Goal: Task Accomplishment & Management: Manage account settings

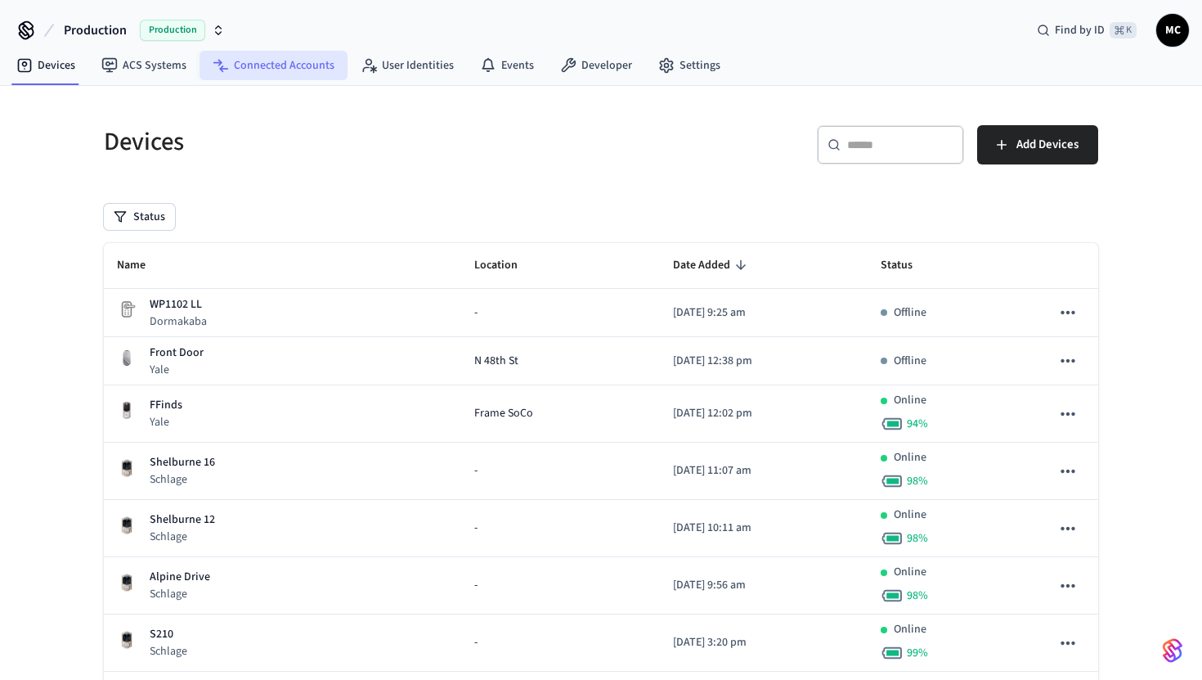
click at [245, 79] on link "Connected Accounts" at bounding box center [274, 65] width 148 height 29
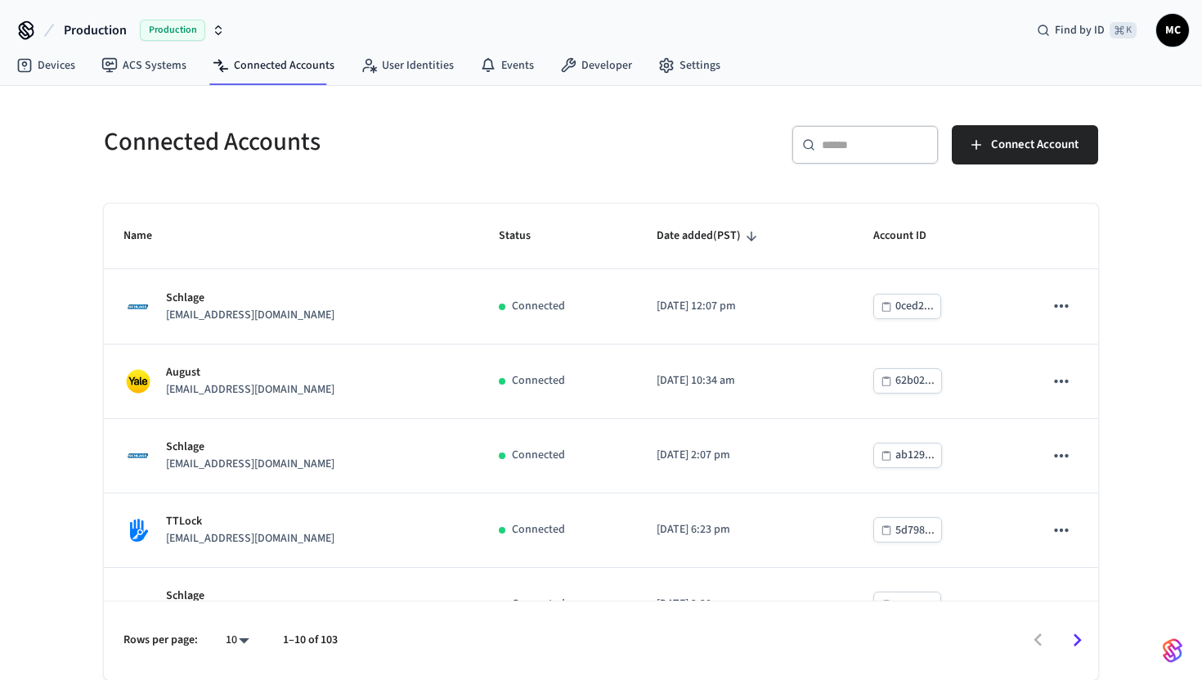
click at [875, 152] on input "text" at bounding box center [875, 145] width 106 height 16
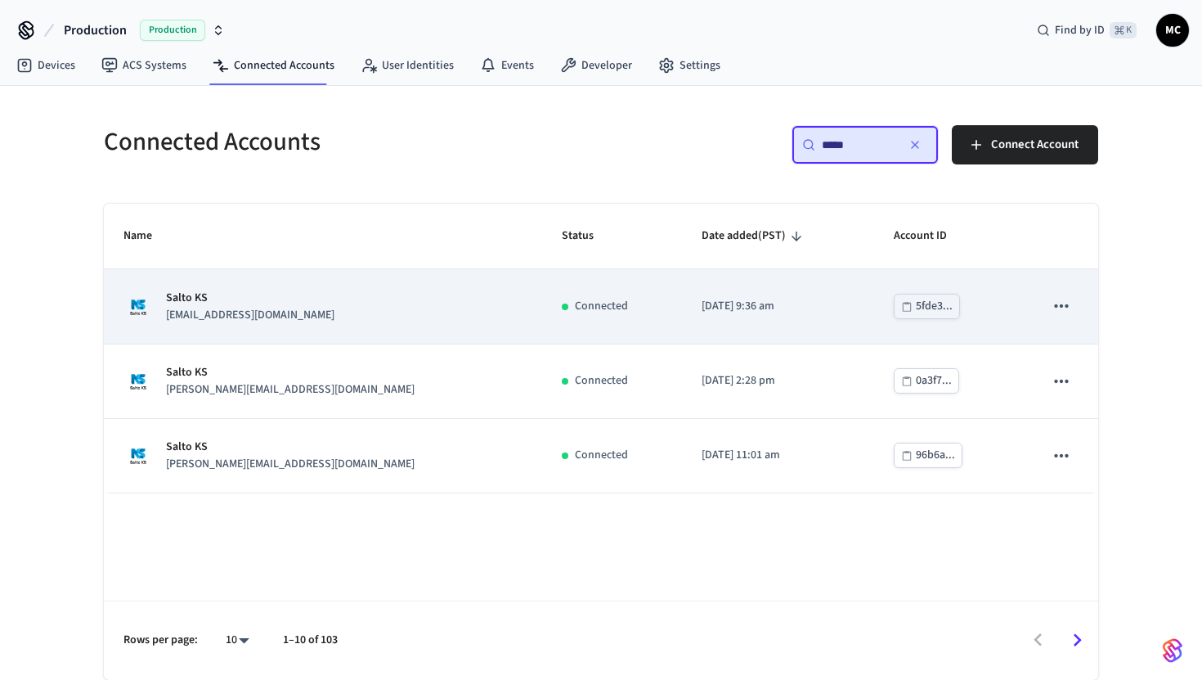
type input "*****"
click at [351, 321] on div "Salto KS [EMAIL_ADDRESS][DOMAIN_NAME]" at bounding box center [323, 307] width 399 height 34
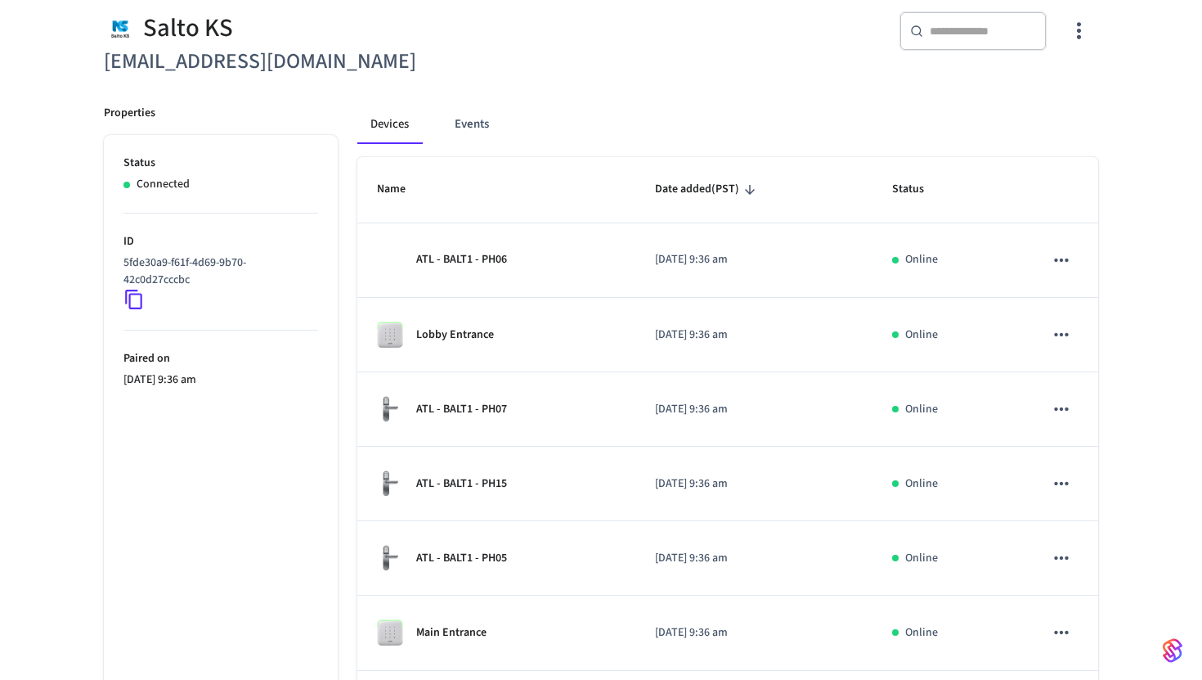
scroll to position [518, 0]
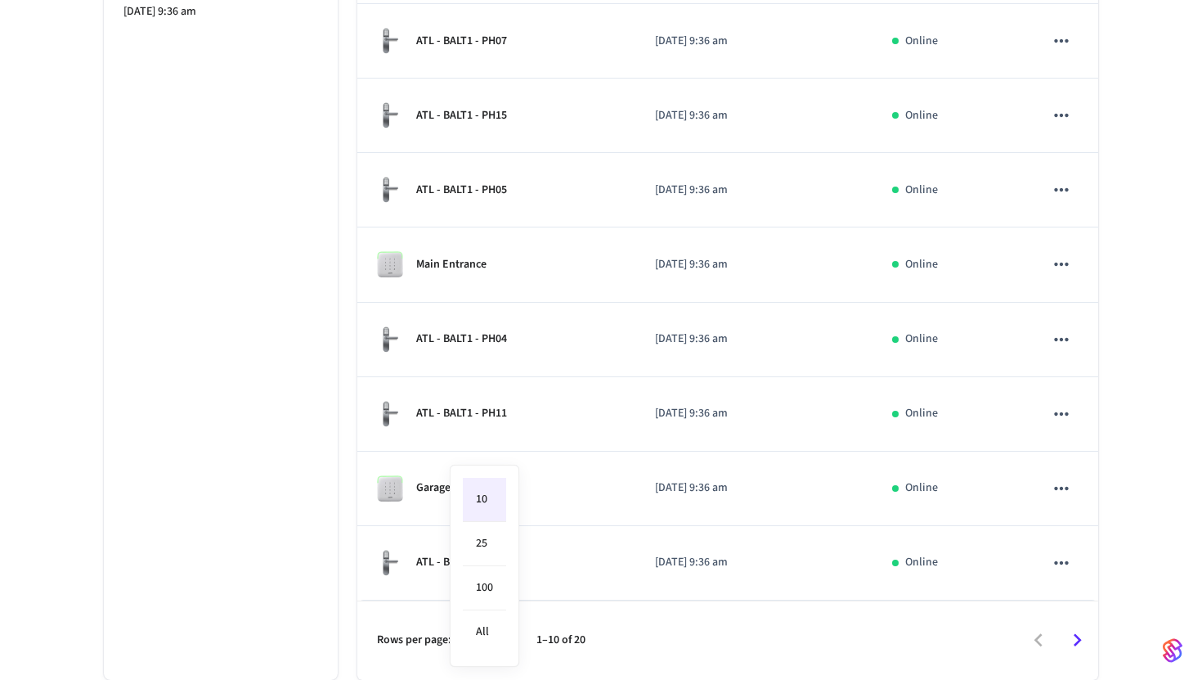
click at [480, 633] on body "Production Production Find by ID ⌘ K MC Devices ACS Systems Connected Accounts …" at bounding box center [601, 81] width 1202 height 1197
click at [489, 629] on li "All" at bounding box center [484, 631] width 43 height 43
type input "**"
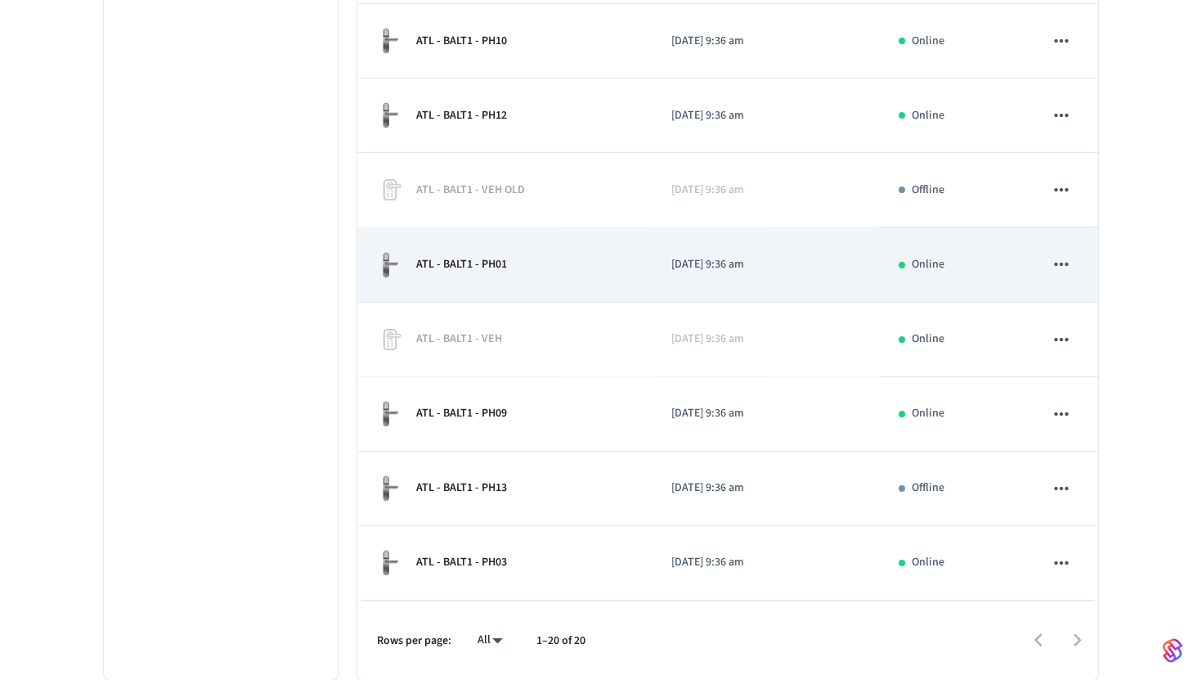
click at [548, 281] on td "ATL - BALT1 - PH01" at bounding box center [504, 264] width 294 height 74
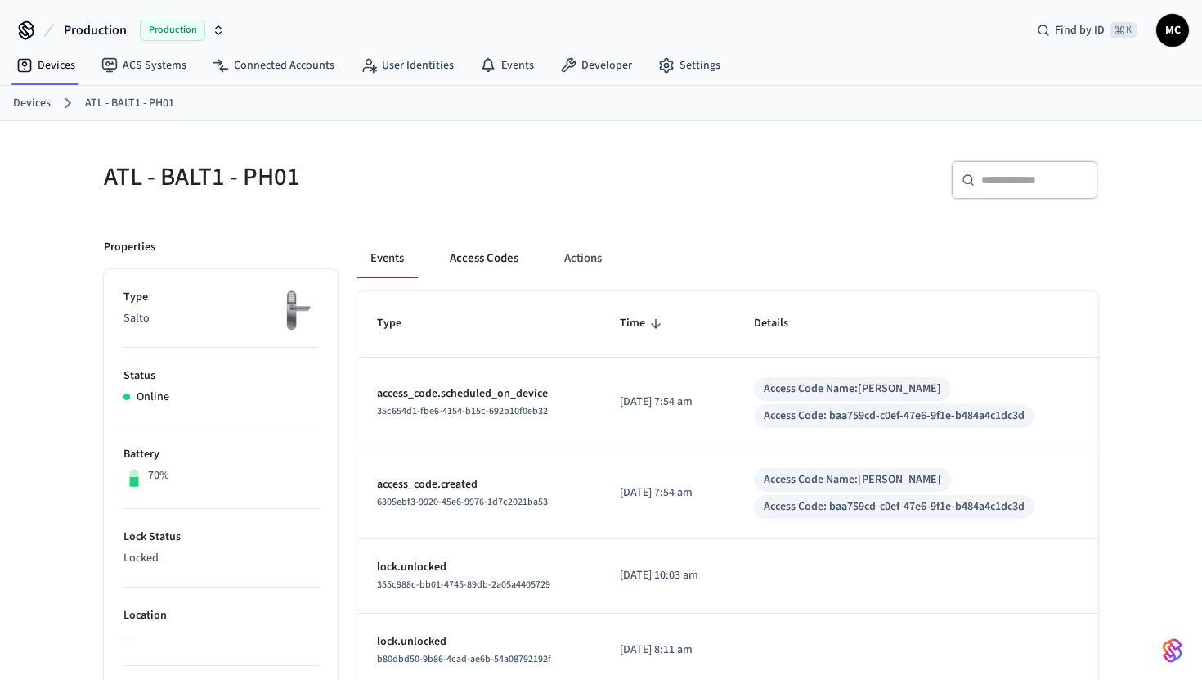
click at [498, 251] on button "Access Codes" at bounding box center [484, 258] width 95 height 39
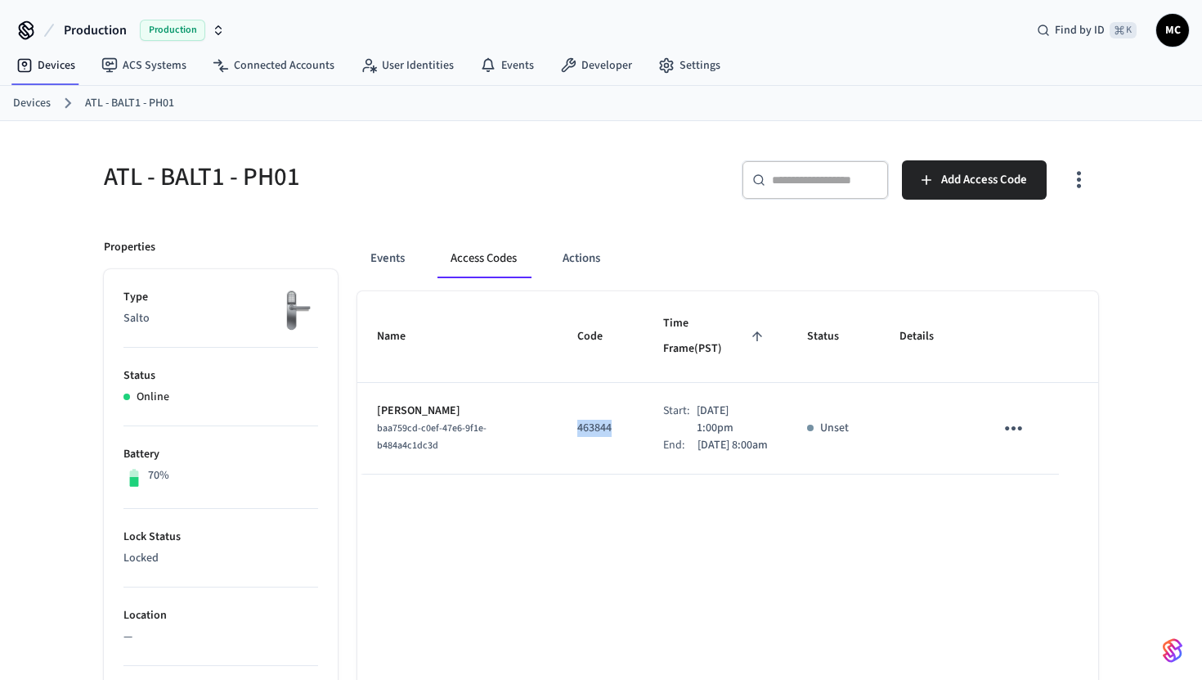
drag, startPoint x: 557, startPoint y: 414, endPoint x: 597, endPoint y: 414, distance: 40.1
click at [597, 414] on td "463844" at bounding box center [601, 429] width 86 height 92
click at [581, 251] on button "Actions" at bounding box center [582, 258] width 64 height 39
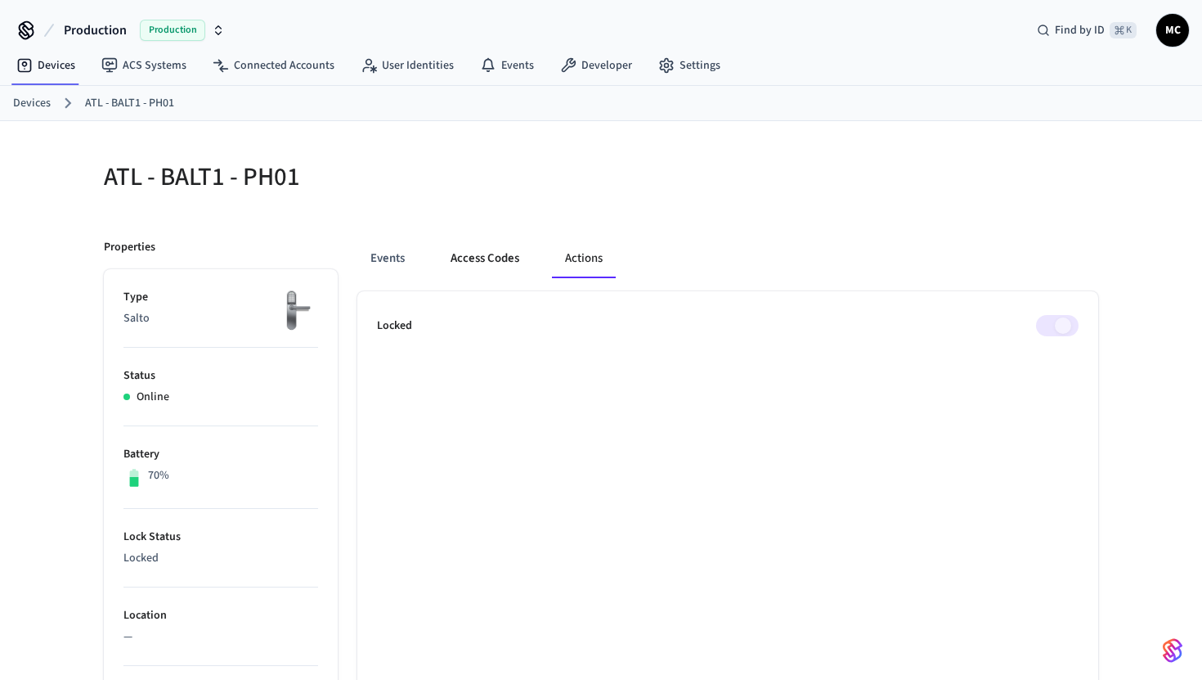
click at [503, 256] on button "Access Codes" at bounding box center [485, 258] width 95 height 39
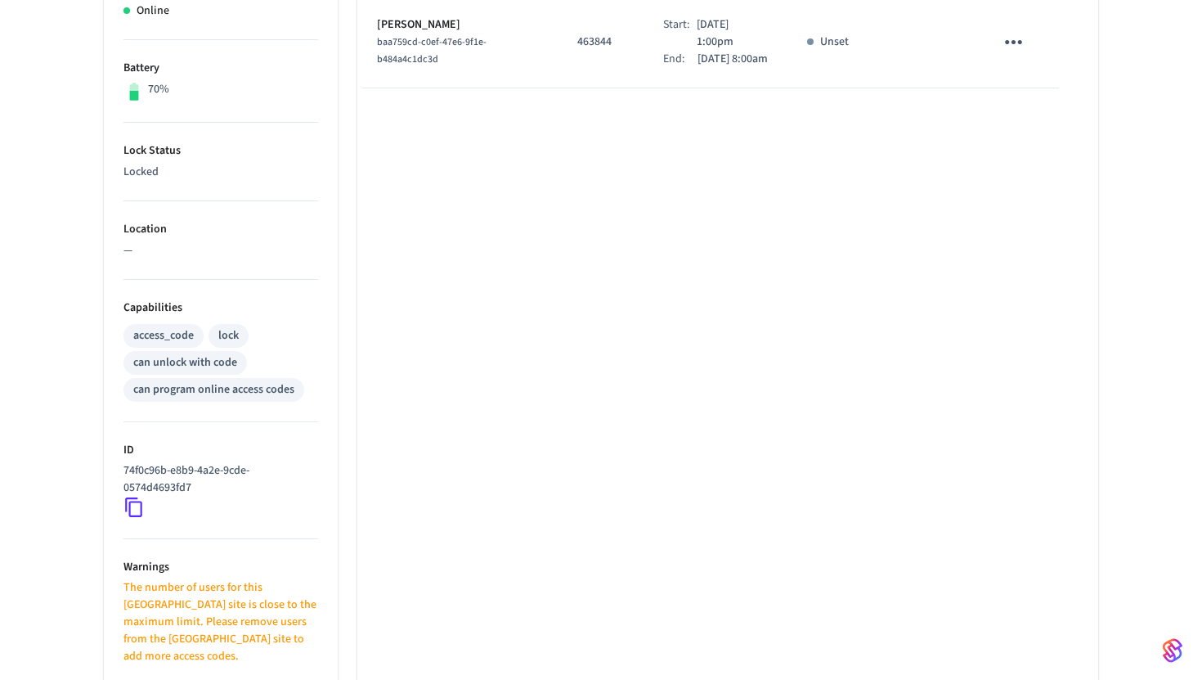
scroll to position [592, 0]
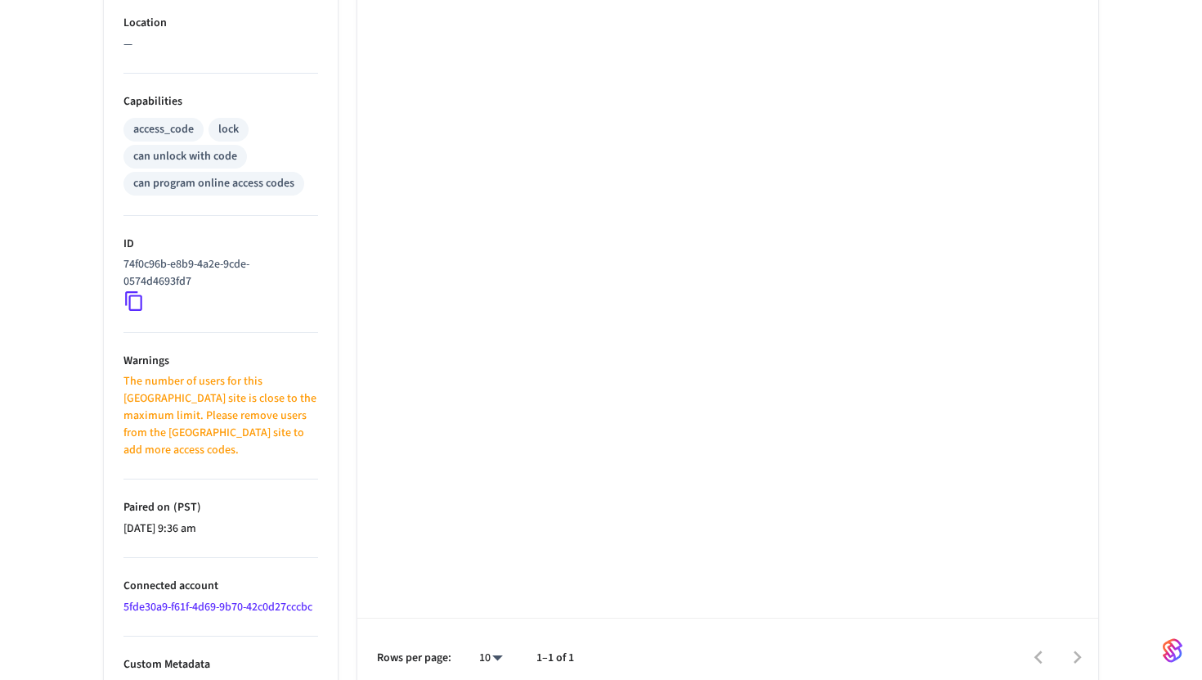
click at [132, 300] on icon at bounding box center [134, 300] width 21 height 21
click at [132, 302] on icon at bounding box center [134, 300] width 21 height 21
